Goal: Task Accomplishment & Management: Use online tool/utility

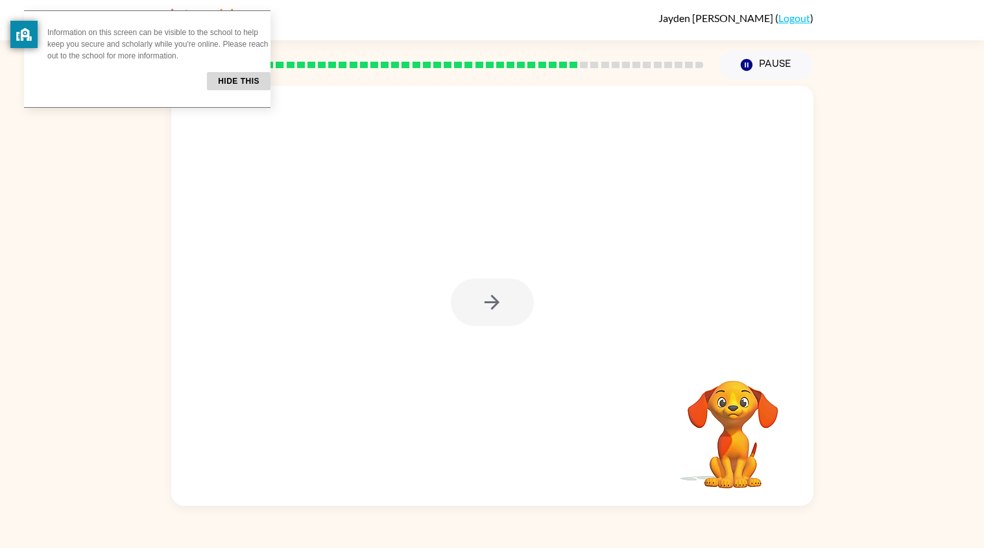
click at [856, 130] on div "Your browser must support playing .mp4 files to use Literably. Please try using…" at bounding box center [492, 293] width 984 height 426
click at [466, 304] on button "button" at bounding box center [492, 301] width 83 height 47
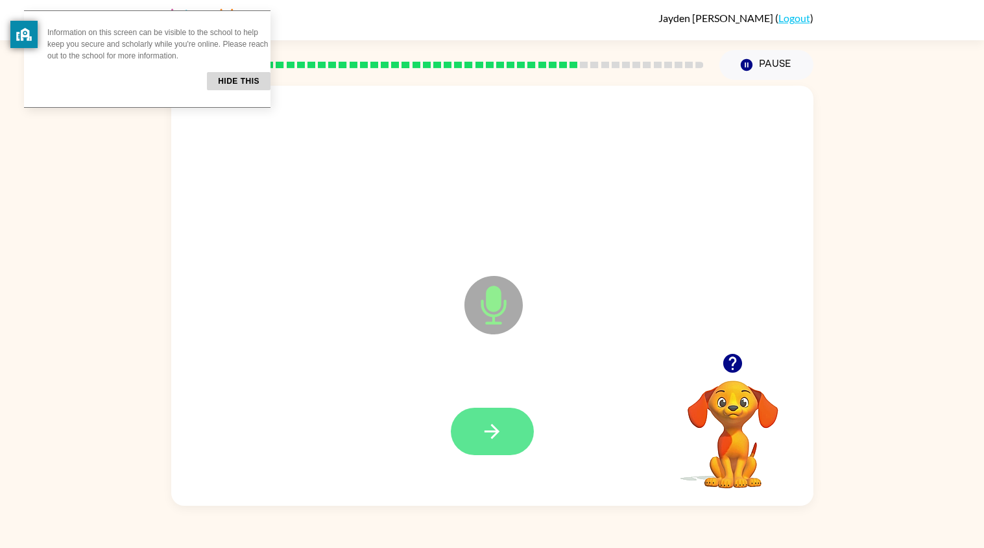
click at [511, 431] on button "button" at bounding box center [492, 430] width 83 height 47
click at [478, 450] on button "button" at bounding box center [492, 430] width 83 height 47
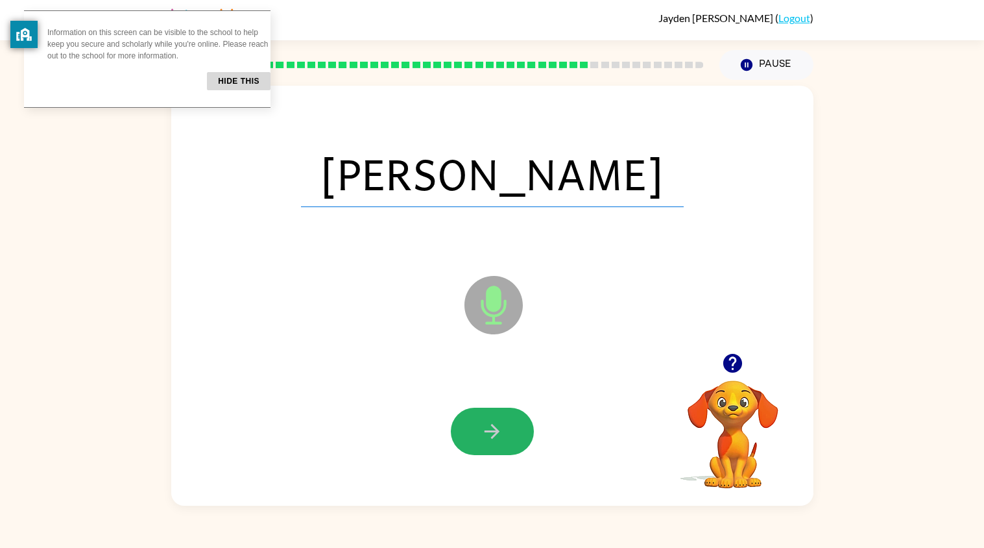
click at [478, 450] on button "button" at bounding box center [492, 430] width 83 height 47
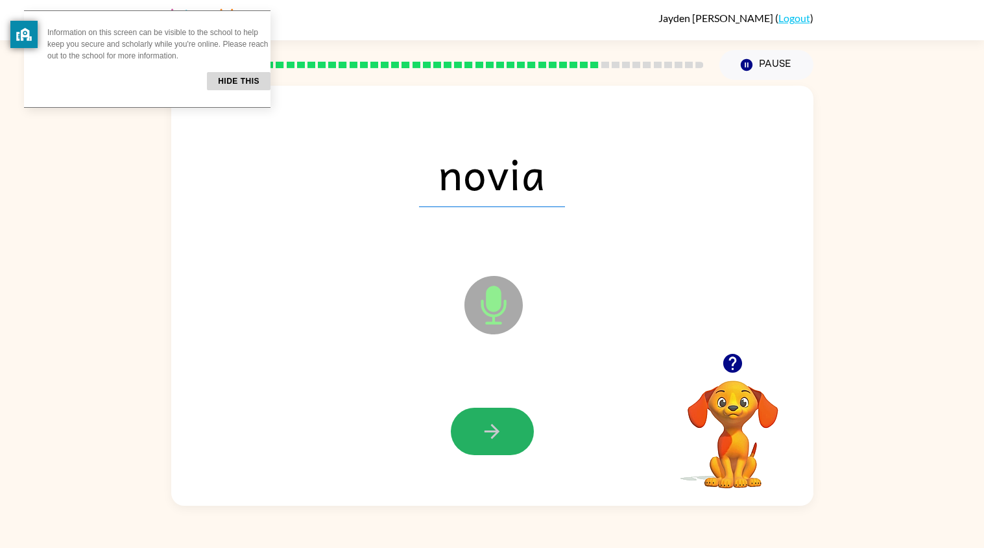
click at [478, 450] on button "button" at bounding box center [492, 430] width 83 height 47
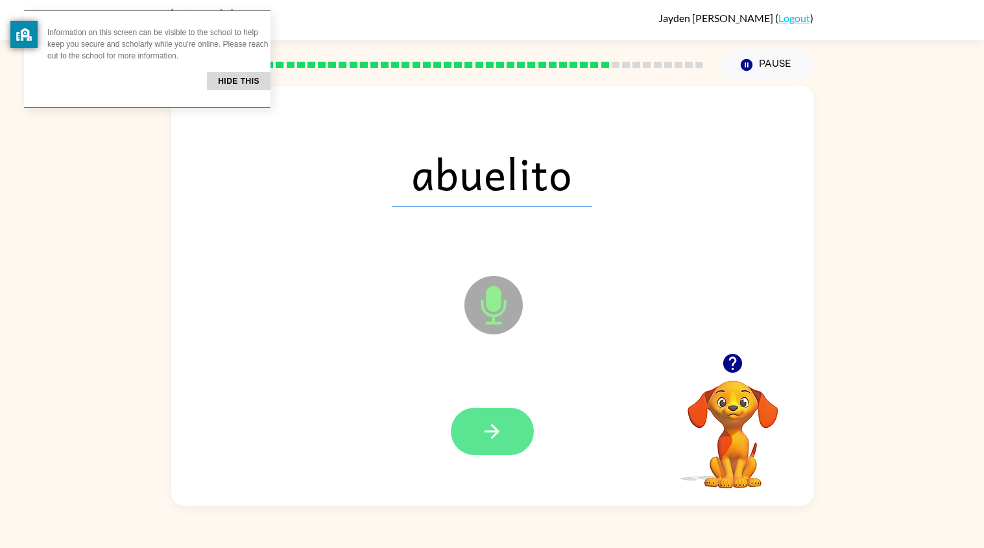
click at [490, 439] on icon "button" at bounding box center [492, 431] width 23 height 23
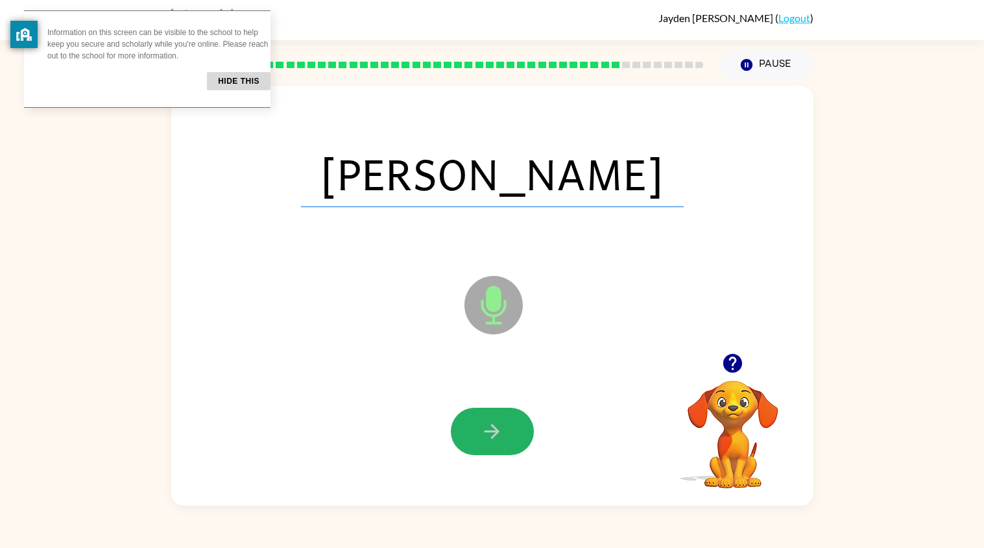
click at [490, 439] on icon "button" at bounding box center [492, 431] width 23 height 23
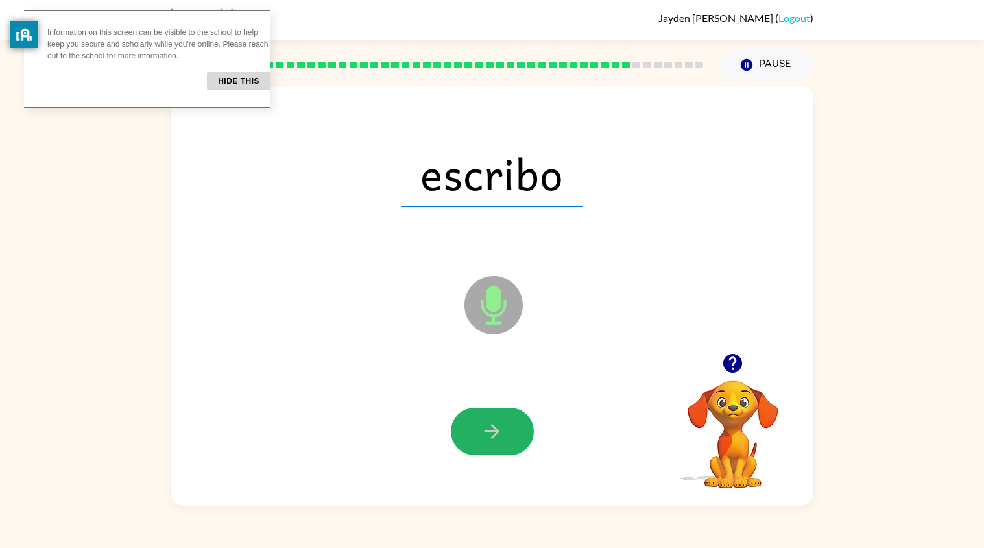
click at [490, 439] on icon "button" at bounding box center [492, 431] width 23 height 23
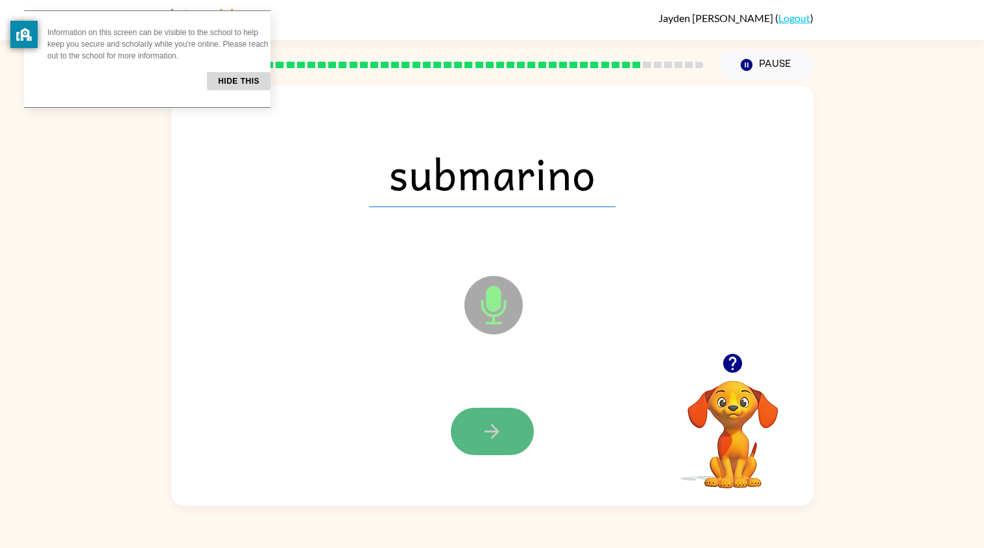
click at [490, 436] on icon "button" at bounding box center [492, 431] width 23 height 23
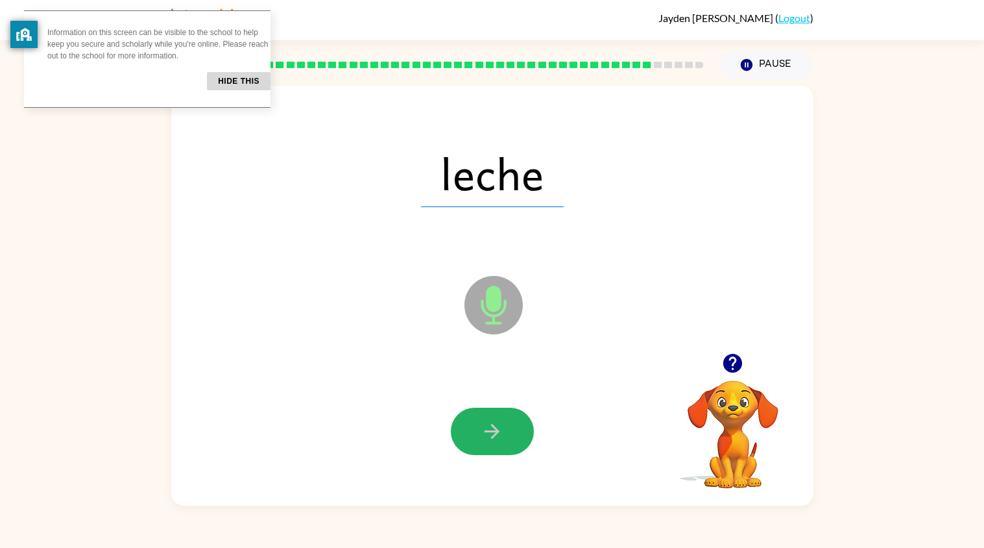
click at [490, 436] on icon "button" at bounding box center [492, 431] width 23 height 23
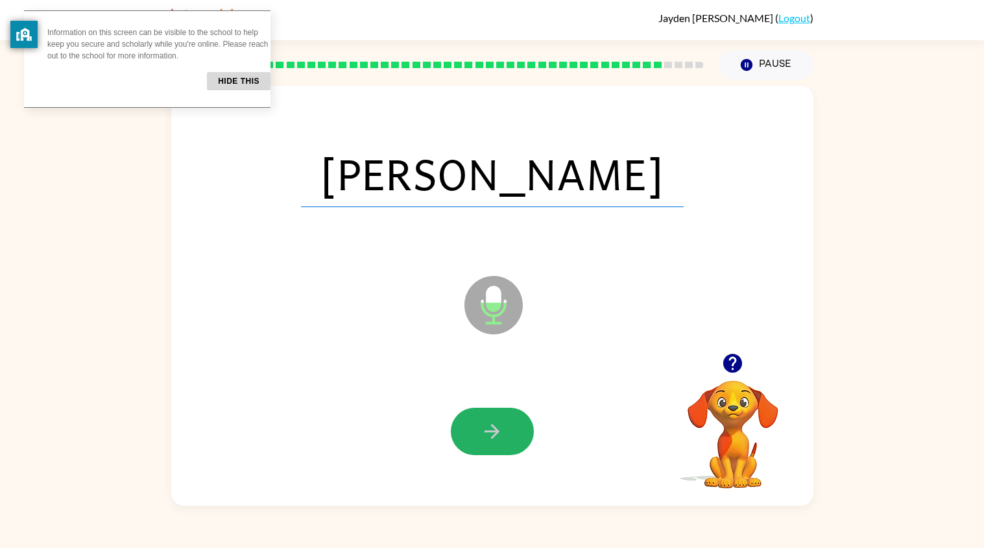
click at [490, 436] on icon "button" at bounding box center [492, 431] width 23 height 23
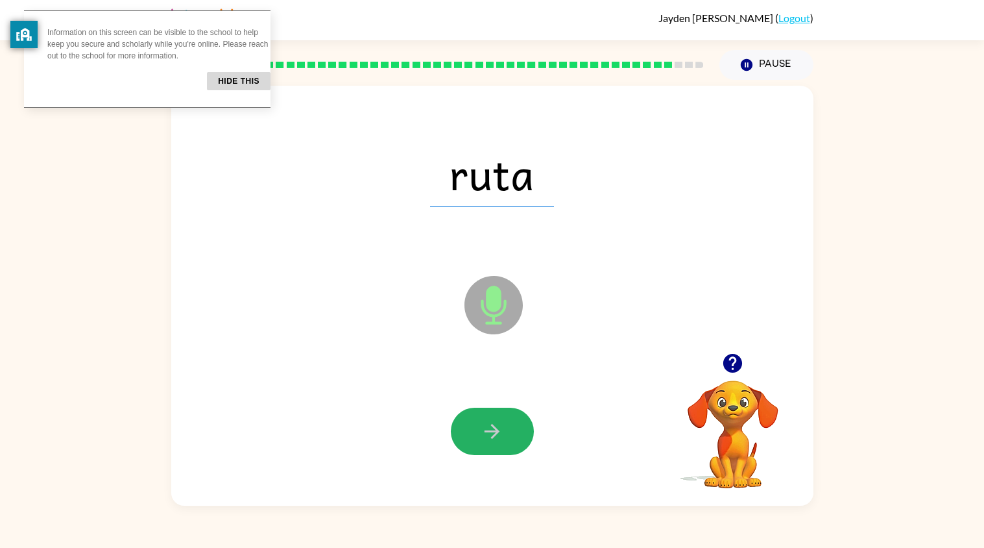
click at [490, 436] on icon "button" at bounding box center [492, 431] width 23 height 23
click at [490, 437] on icon "button" at bounding box center [492, 431] width 23 height 23
